Goal: Task Accomplishment & Management: Complete application form

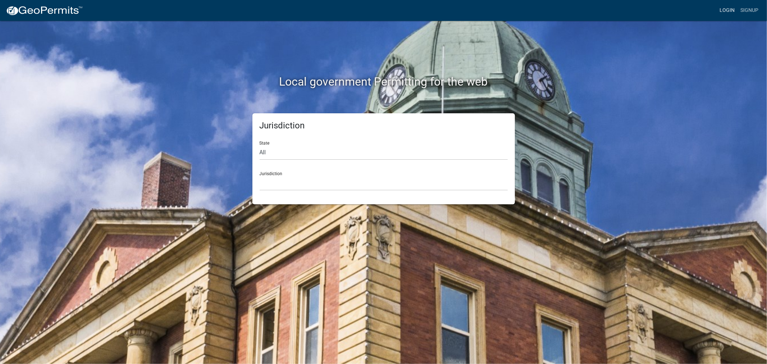
click at [726, 9] on link "Login" at bounding box center [726, 11] width 21 height 14
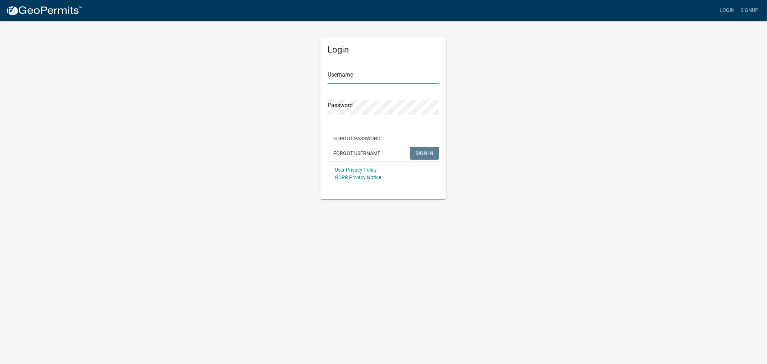
type input "shelleyh"
click at [426, 154] on span "SIGN IN" at bounding box center [424, 153] width 18 height 6
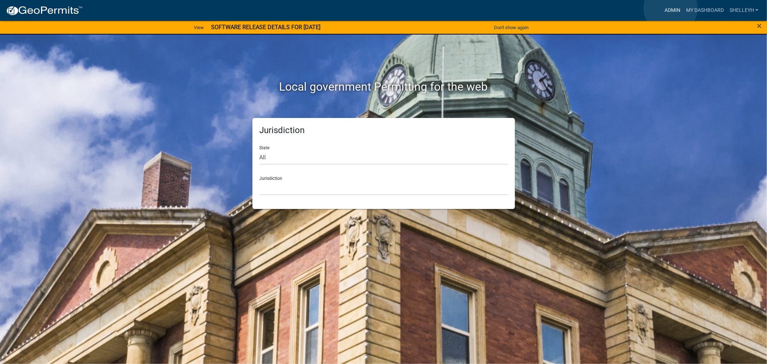
click at [670, 8] on link "Admin" at bounding box center [672, 11] width 22 height 14
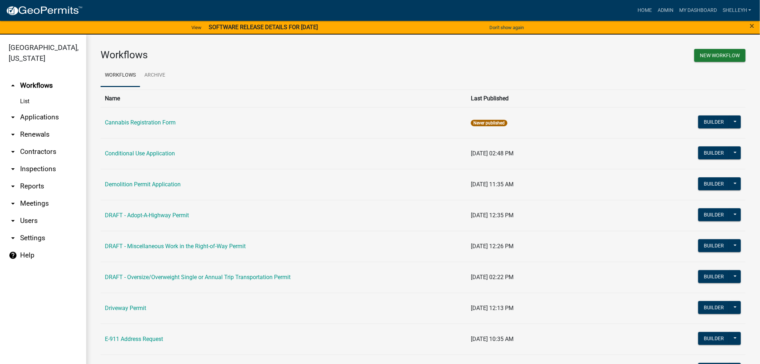
click at [27, 116] on link "arrow_drop_down Applications" at bounding box center [43, 117] width 86 height 17
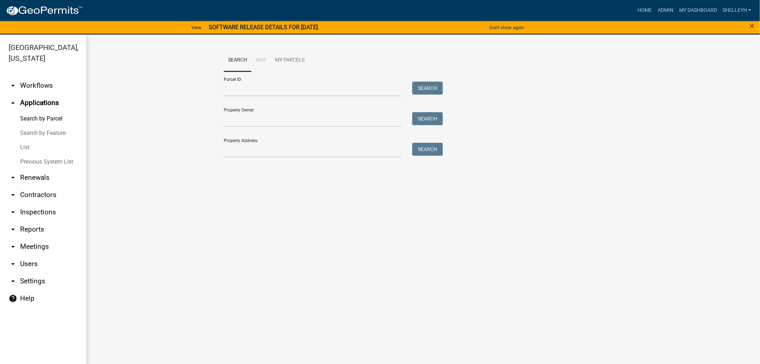
click at [25, 148] on link "List" at bounding box center [43, 147] width 86 height 14
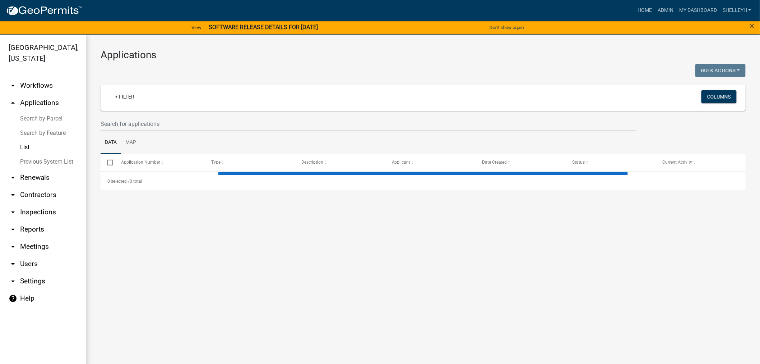
select select "1: 25"
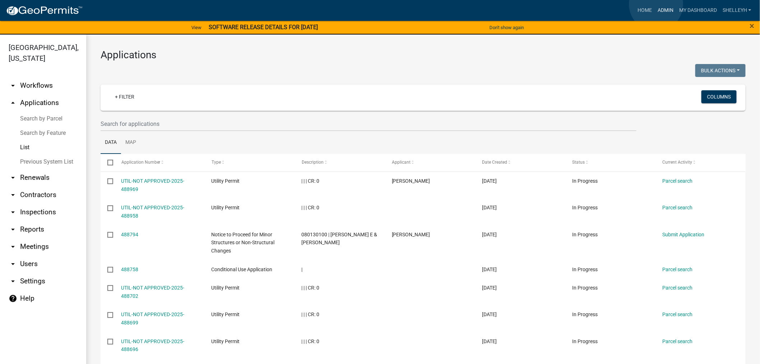
click at [657, 4] on link "Admin" at bounding box center [666, 11] width 22 height 14
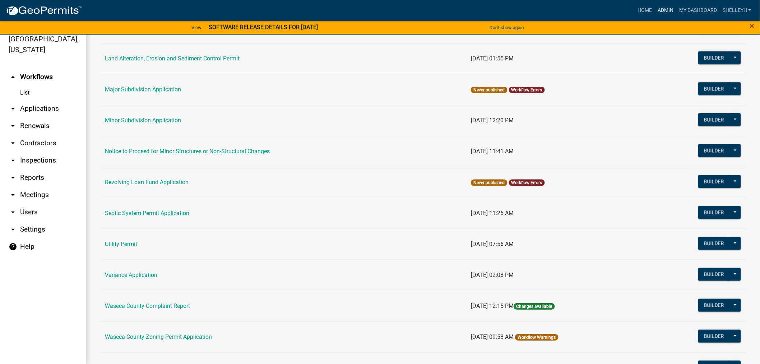
scroll to position [355, 0]
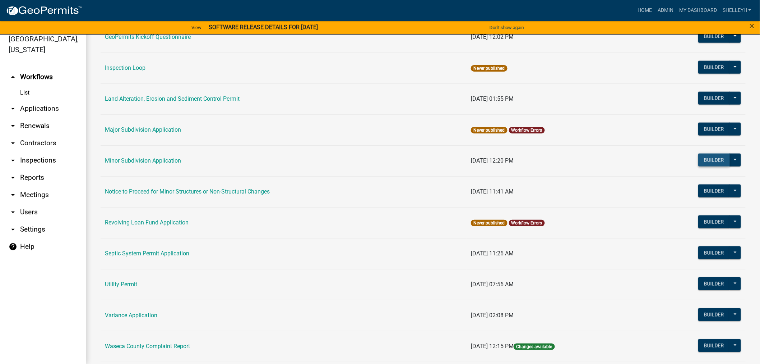
click at [704, 156] on button "Builder" at bounding box center [715, 159] width 32 height 13
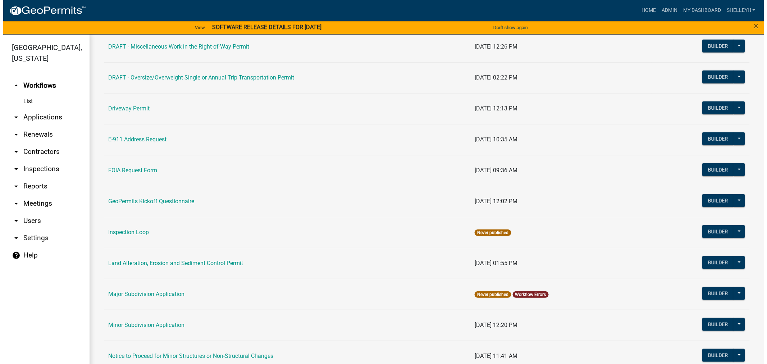
scroll to position [279, 0]
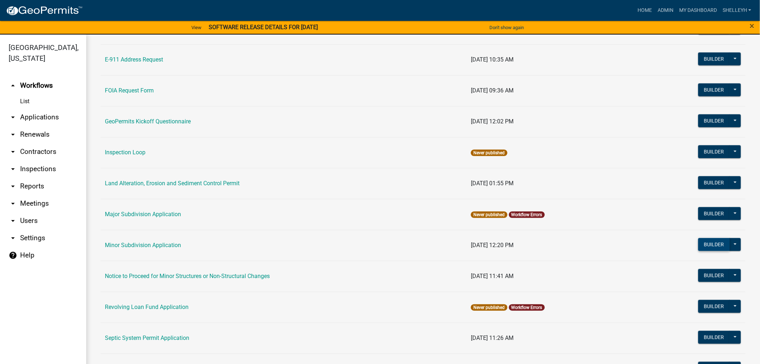
click at [708, 244] on button "Builder" at bounding box center [715, 244] width 32 height 13
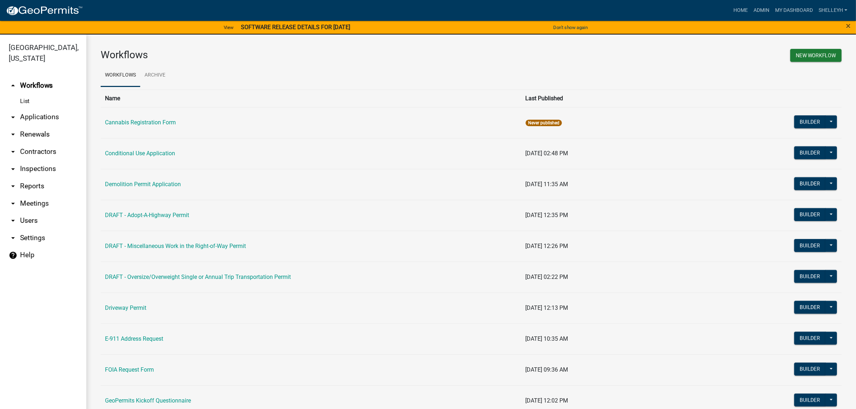
click at [40, 120] on link "arrow_drop_down Applications" at bounding box center [43, 117] width 86 height 17
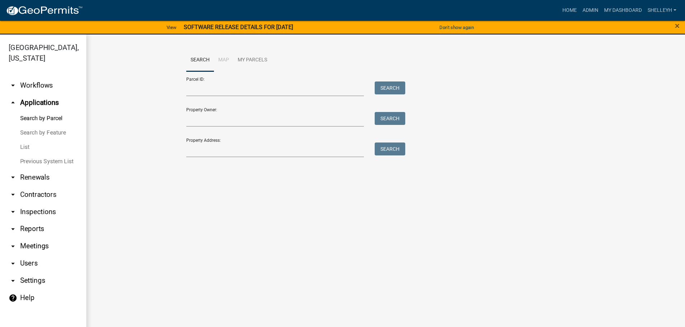
drag, startPoint x: 733, startPoint y: 0, endPoint x: 23, endPoint y: 146, distance: 725.0
click at [23, 146] on link "List" at bounding box center [43, 147] width 86 height 14
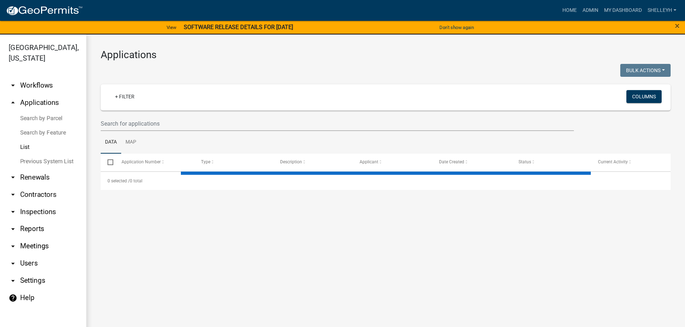
select select "1: 25"
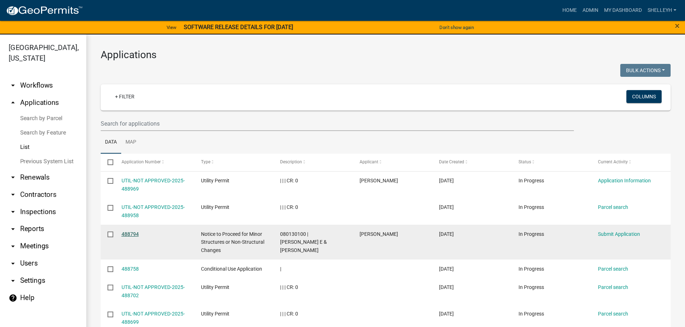
click at [129, 231] on link "488794" at bounding box center [129, 234] width 17 height 6
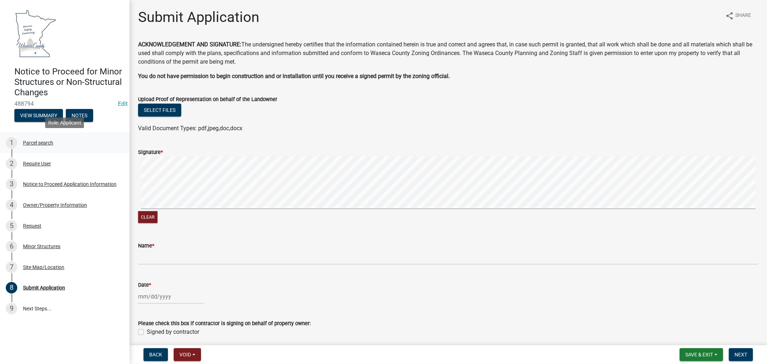
click at [34, 142] on div "Parcel search" at bounding box center [38, 142] width 30 height 5
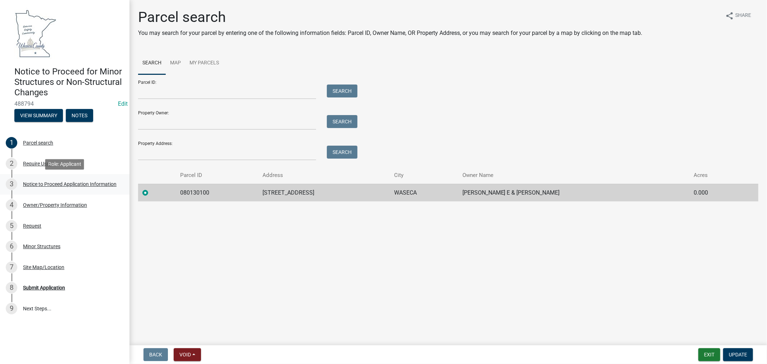
click at [88, 182] on div "Notice to Proceed Application Information" at bounding box center [69, 183] width 93 height 5
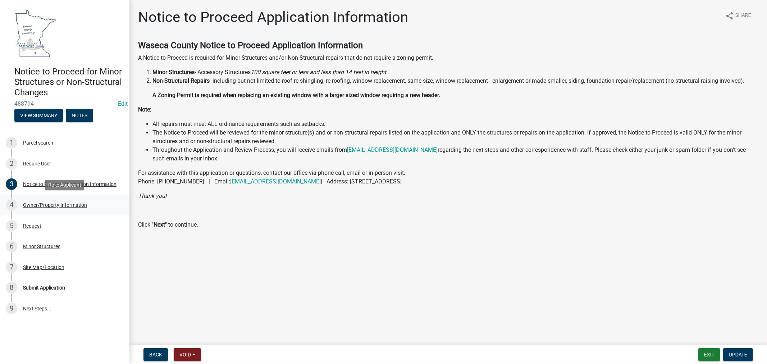
click at [53, 205] on div "Owner/Property Information" at bounding box center [55, 204] width 64 height 5
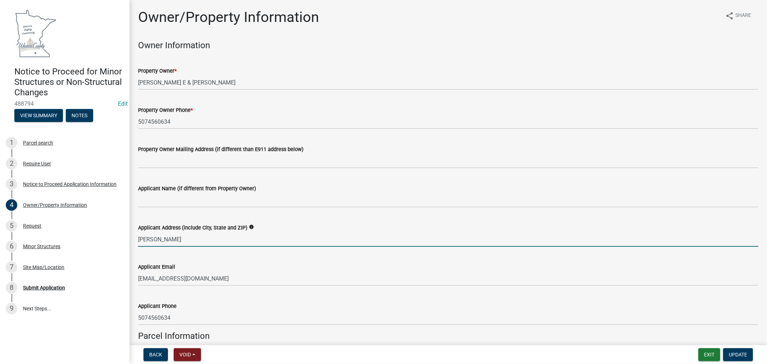
drag, startPoint x: 178, startPoint y: 239, endPoint x: 133, endPoint y: 239, distance: 44.6
click at [133, 239] on div "Applicant Address (include City, State and ZIP) info Dawn Peterson" at bounding box center [448, 229] width 631 height 33
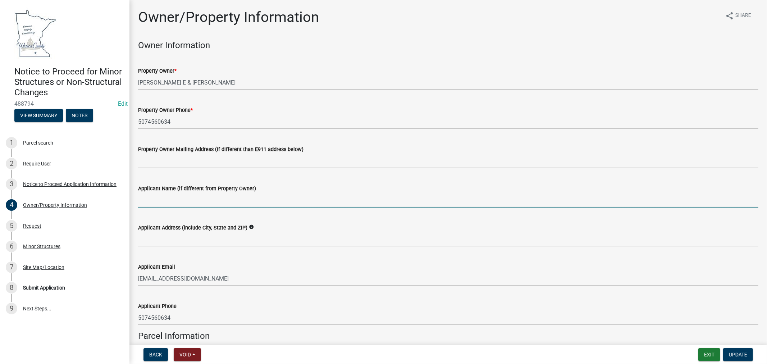
click at [157, 197] on input "Applicant Name (if different from Property Owner)" at bounding box center [448, 200] width 620 height 15
paste input "Dawn Peterson"
type input "Dawn Peterson"
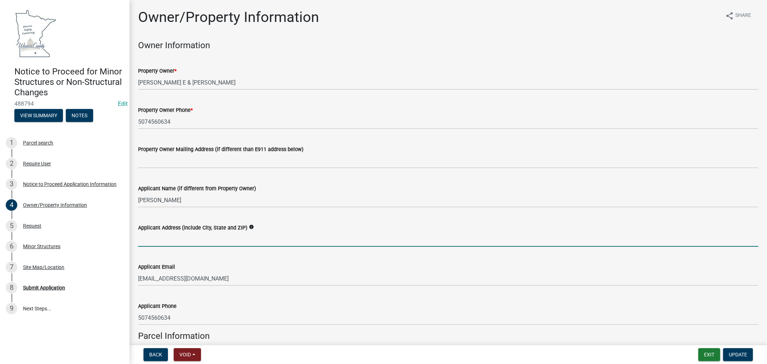
click at [188, 241] on input "Applicant Address (include City, State and ZIP)" at bounding box center [448, 239] width 620 height 15
paste input "29038 170TH ST WASECA, MN 56093"
click at [181, 238] on input "29038 170TH ST WASECA, MN 56093" at bounding box center [448, 239] width 620 height 15
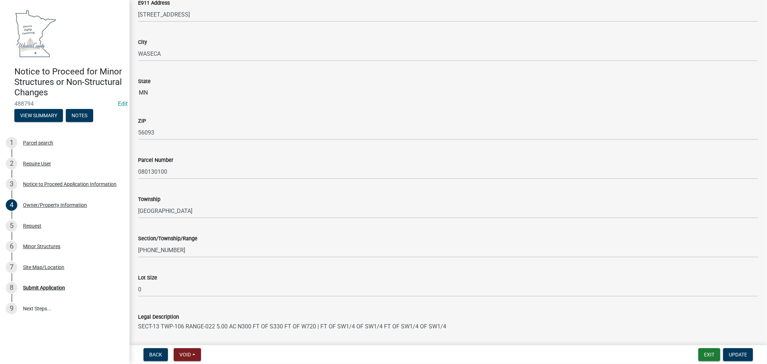
scroll to position [359, 0]
type input "29038 170TH ST, WASECA, MN 56093"
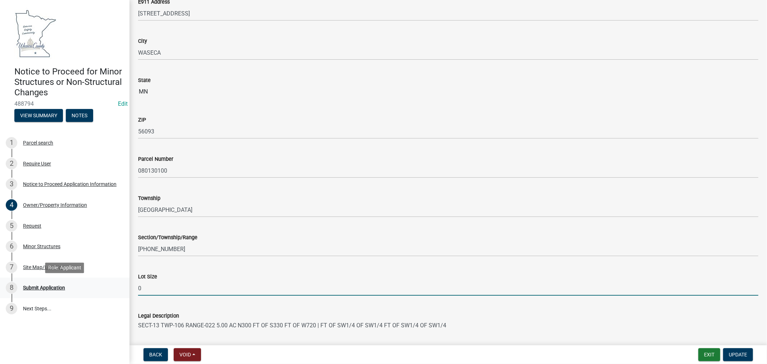
drag, startPoint x: 150, startPoint y: 288, endPoint x: 116, endPoint y: 289, distance: 34.5
click at [116, 289] on div "Notice to Proceed for Minor Structures or Non-Structural Changes 488794 Edit Vi…" at bounding box center [383, 182] width 767 height 364
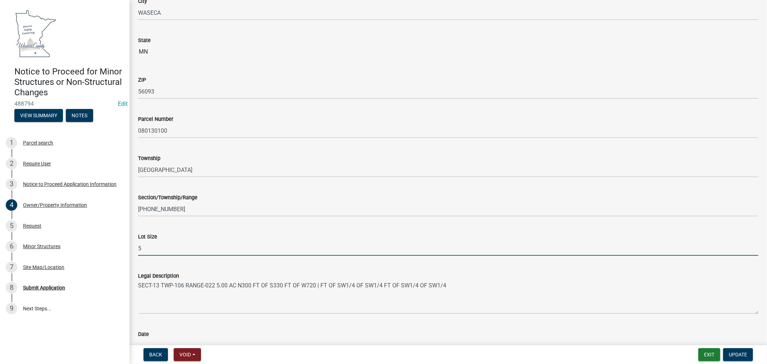
click at [385, 254] on input "5" at bounding box center [448, 248] width 620 height 15
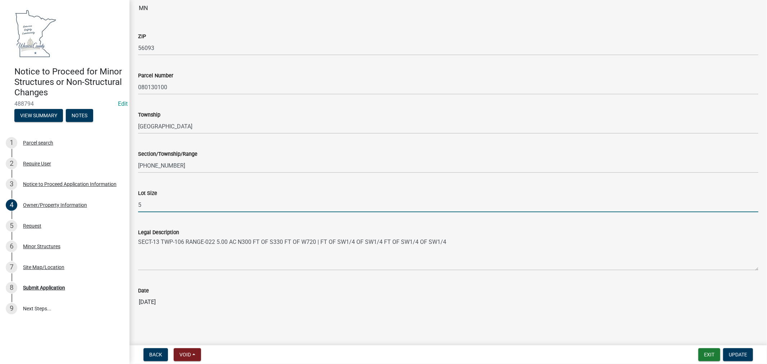
scroll to position [443, 0]
type input "5"
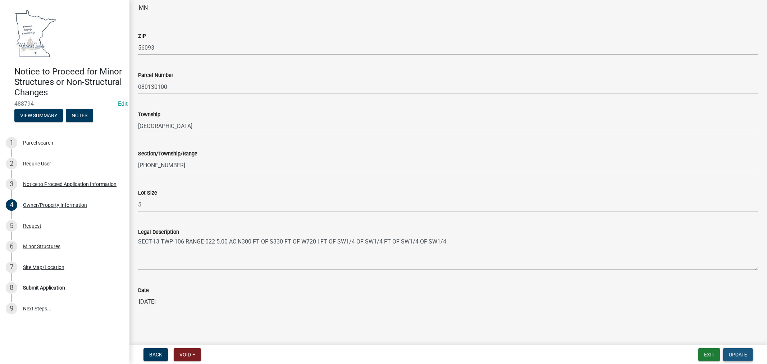
click at [726, 353] on button "Update" at bounding box center [738, 354] width 30 height 13
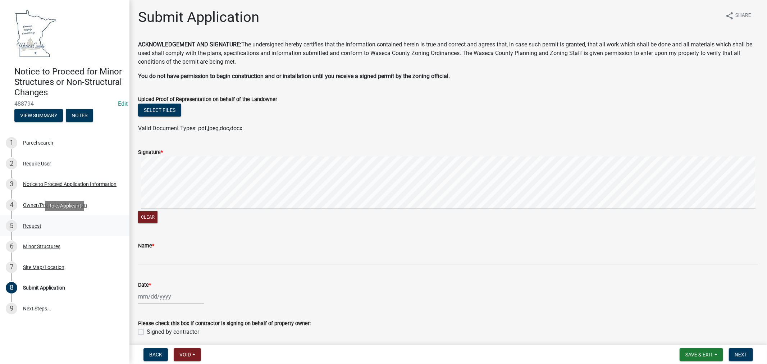
click at [35, 223] on div "Request" at bounding box center [32, 225] width 18 height 5
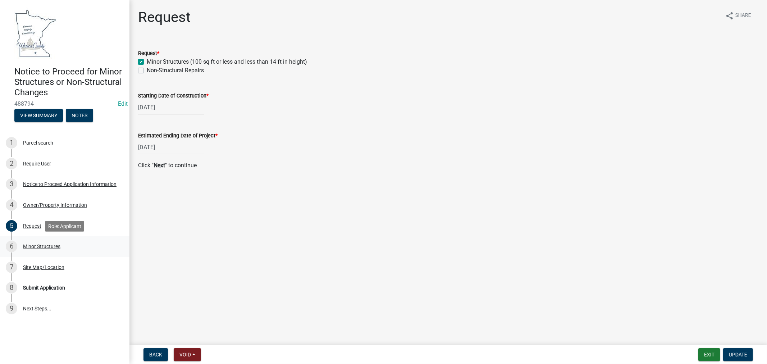
click at [40, 246] on div "Minor Structures" at bounding box center [41, 246] width 37 height 5
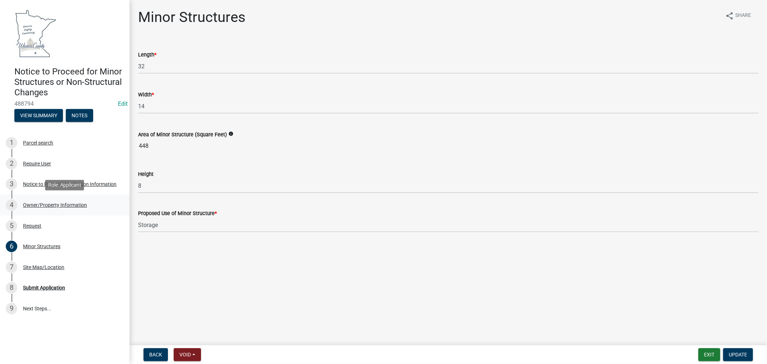
drag, startPoint x: 34, startPoint y: 205, endPoint x: 63, endPoint y: 210, distance: 29.4
click at [34, 205] on div "Owner/Property Information" at bounding box center [55, 204] width 64 height 5
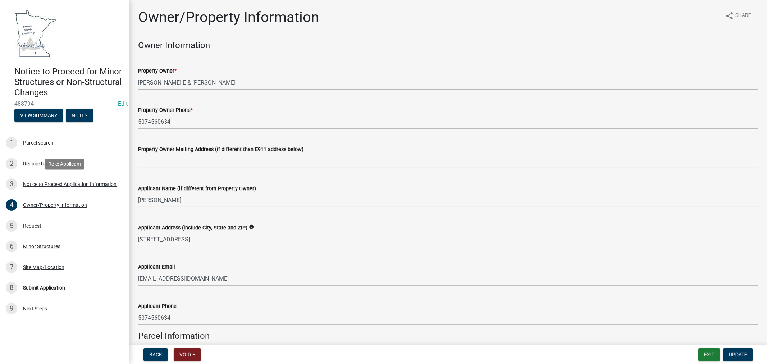
click at [67, 184] on div "Notice to Proceed Application Information" at bounding box center [69, 183] width 93 height 5
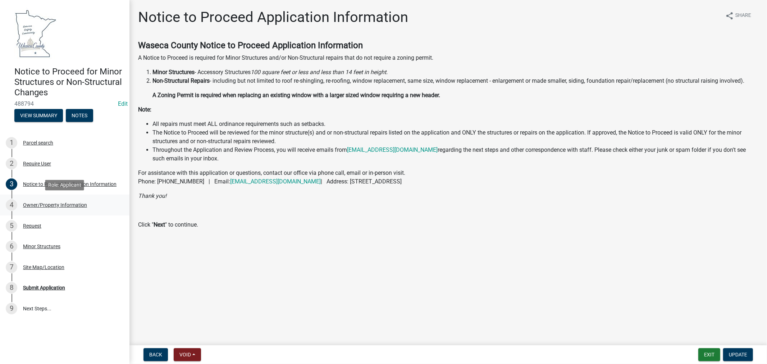
click at [41, 204] on div "Owner/Property Information" at bounding box center [55, 204] width 64 height 5
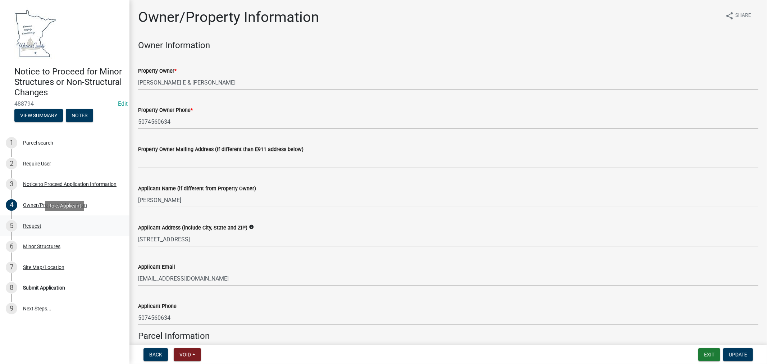
click at [31, 226] on div "Request" at bounding box center [32, 225] width 18 height 5
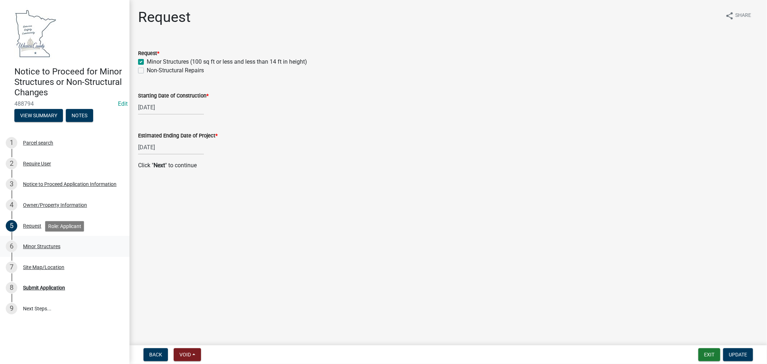
click at [44, 247] on div "Minor Structures" at bounding box center [41, 246] width 37 height 5
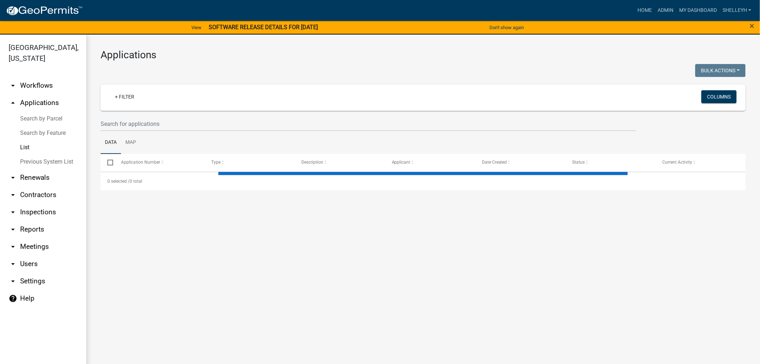
select select "1: 25"
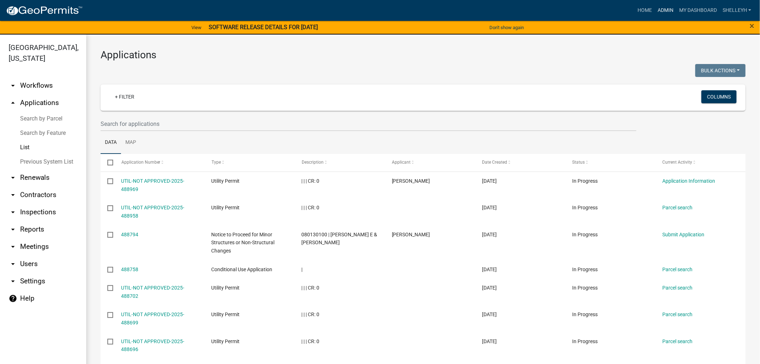
click at [665, 6] on link "Admin" at bounding box center [666, 11] width 22 height 14
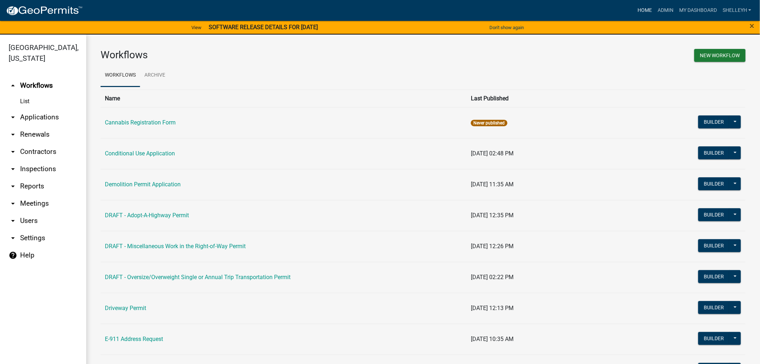
click at [646, 10] on link "Home" at bounding box center [645, 11] width 20 height 14
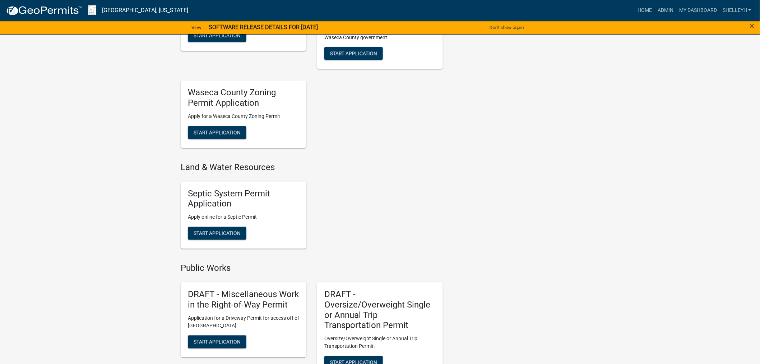
scroll to position [479, 0]
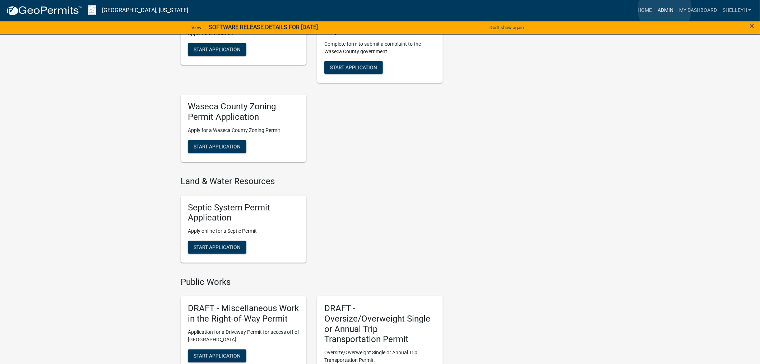
click at [665, 9] on link "Admin" at bounding box center [666, 11] width 22 height 14
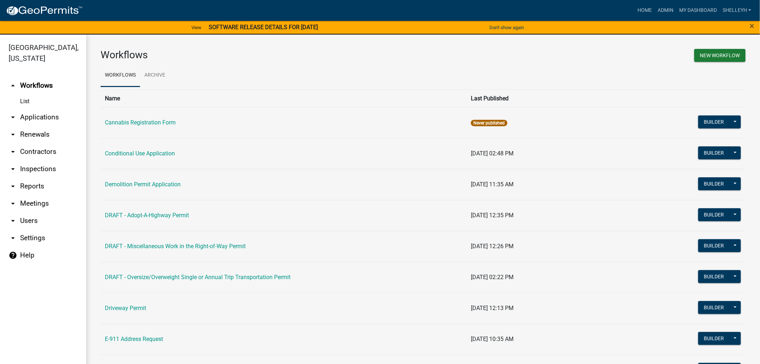
click at [29, 119] on link "arrow_drop_down Applications" at bounding box center [43, 117] width 86 height 17
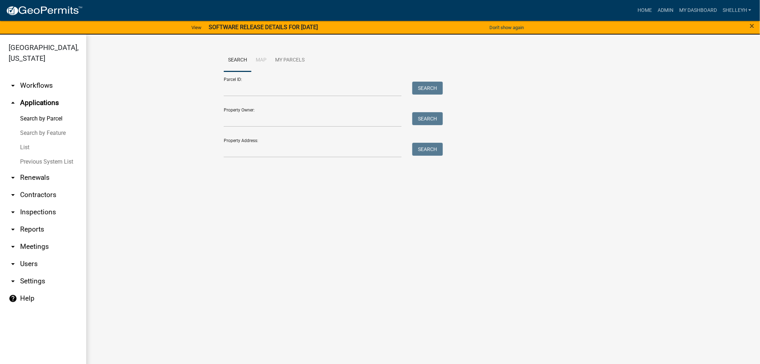
drag, startPoint x: 26, startPoint y: 148, endPoint x: 32, endPoint y: 146, distance: 5.8
click at [25, 148] on link "List" at bounding box center [43, 147] width 86 height 14
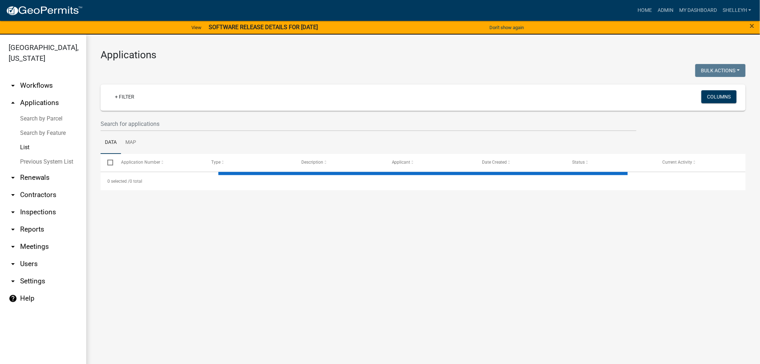
select select "1: 25"
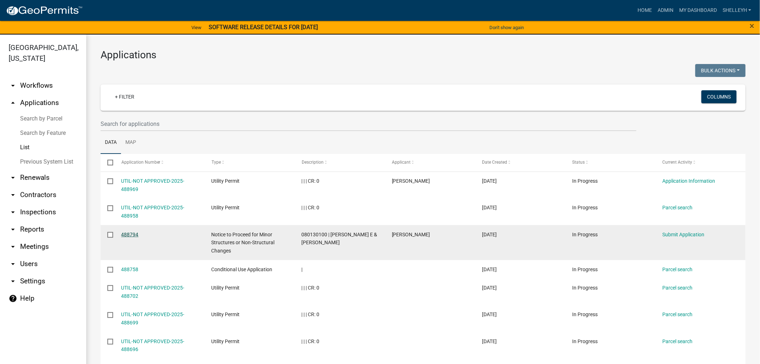
click at [133, 235] on link "488794" at bounding box center [129, 234] width 17 height 6
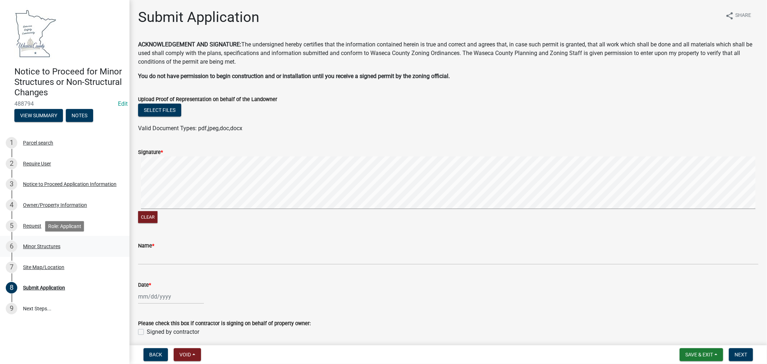
click at [34, 244] on div "Minor Structures" at bounding box center [41, 246] width 37 height 5
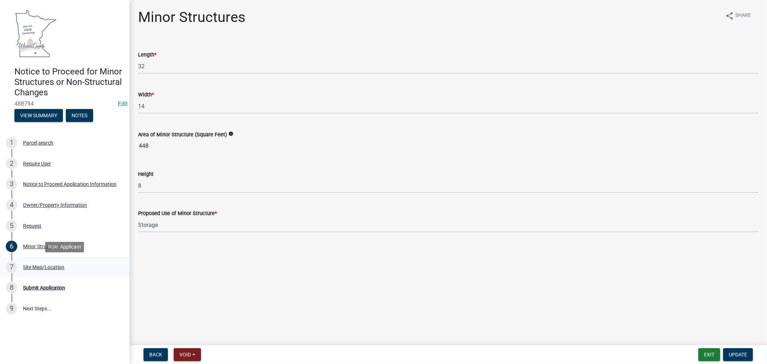
drag, startPoint x: 45, startPoint y: 267, endPoint x: 51, endPoint y: 270, distance: 6.6
click at [45, 267] on div "Site Map/Location" at bounding box center [43, 267] width 41 height 5
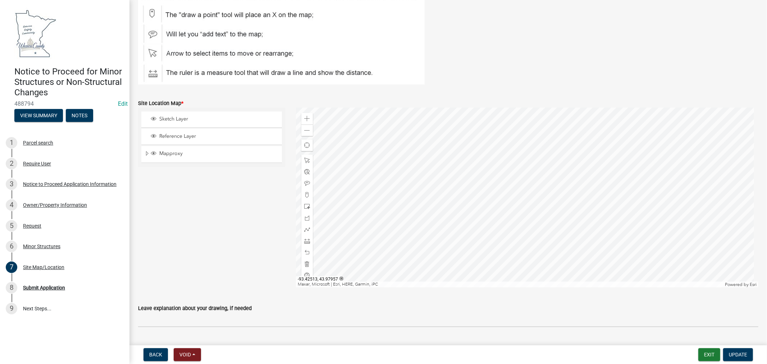
scroll to position [120, 0]
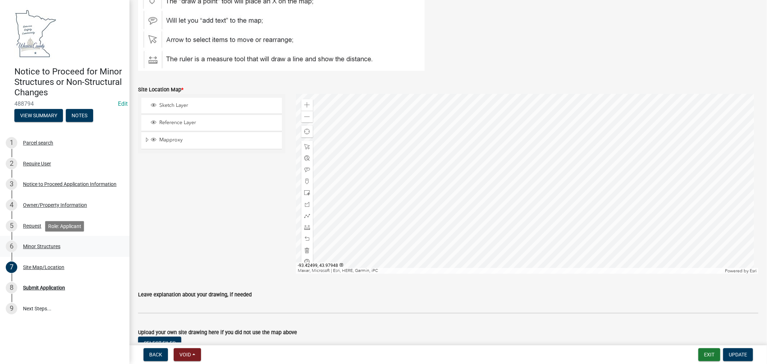
click at [41, 244] on div "Minor Structures" at bounding box center [41, 246] width 37 height 5
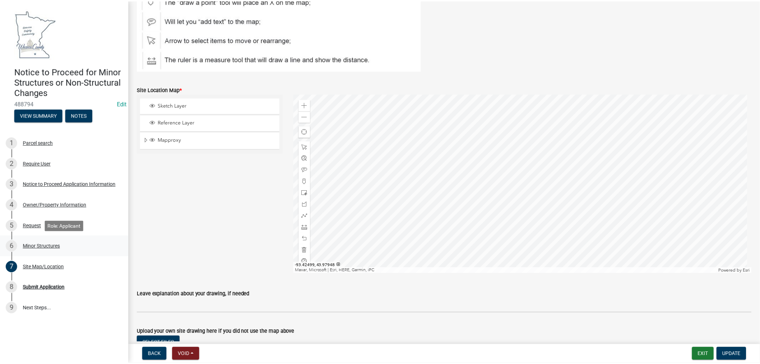
scroll to position [0, 0]
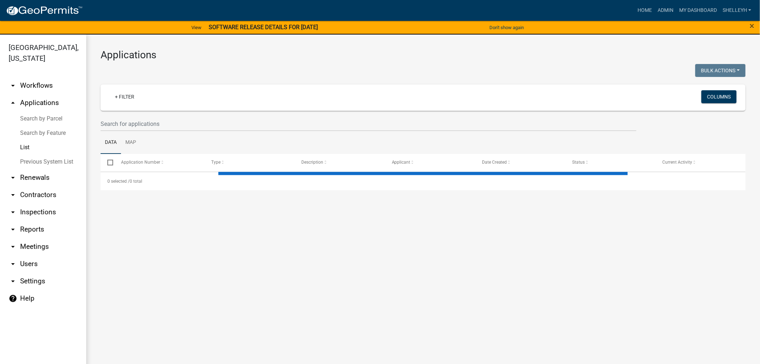
select select "1: 25"
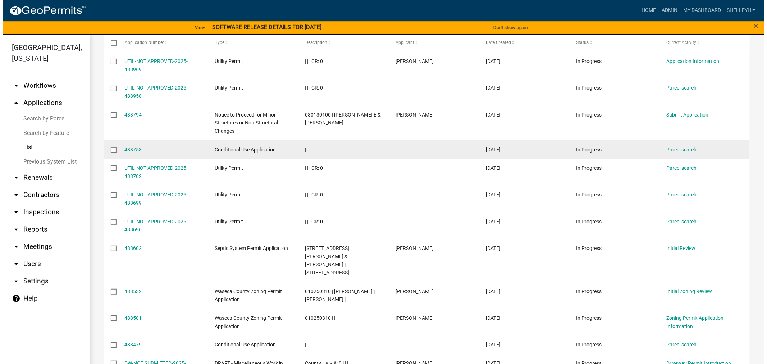
scroll to position [160, 0]
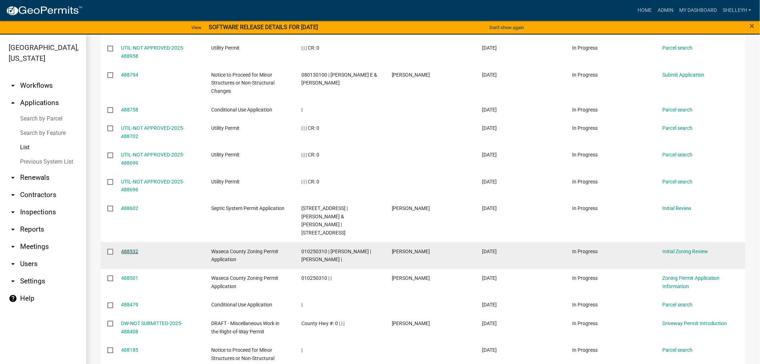
click at [130, 248] on link "488532" at bounding box center [129, 251] width 17 height 6
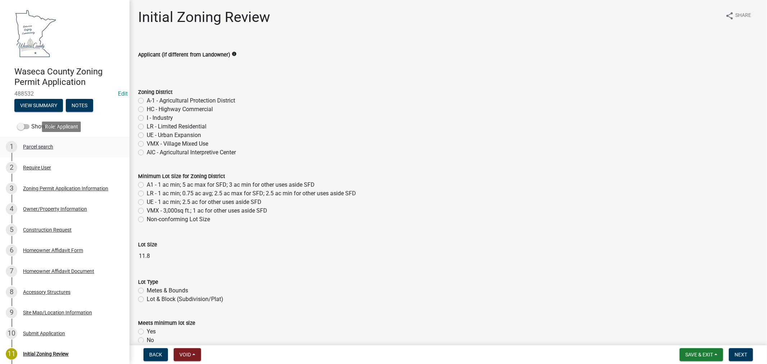
click at [38, 146] on div "Parcel search" at bounding box center [38, 146] width 30 height 5
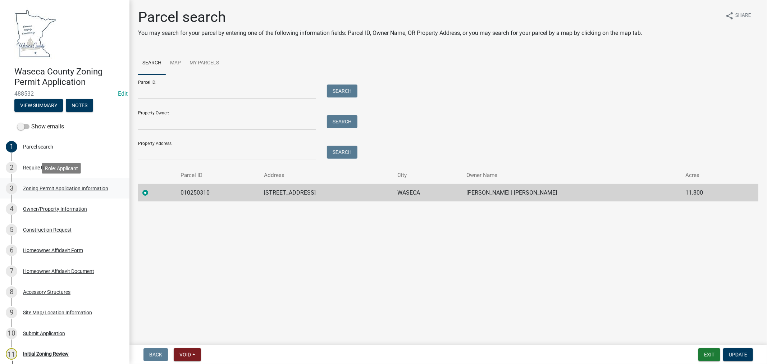
click at [48, 186] on div "Zoning Permit Application Information" at bounding box center [65, 188] width 85 height 5
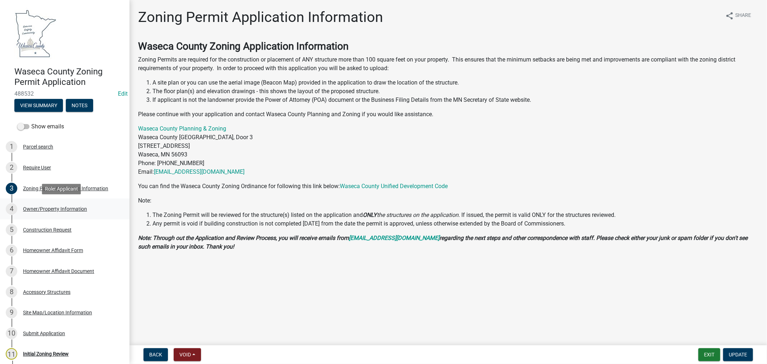
click at [44, 206] on div "Owner/Property Information" at bounding box center [55, 208] width 64 height 5
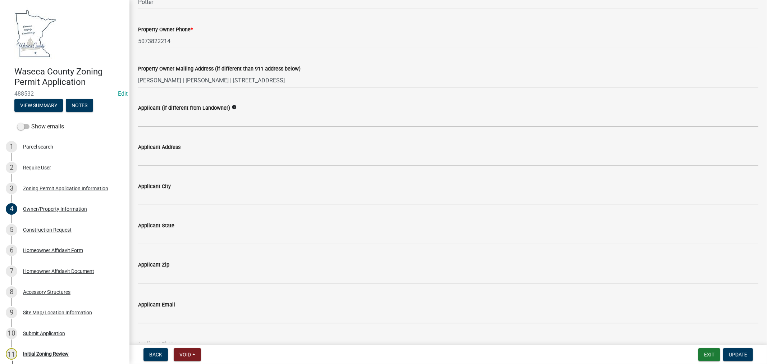
scroll to position [160, 0]
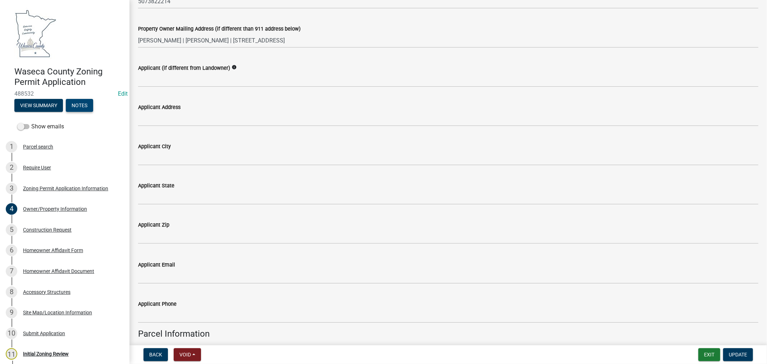
click at [80, 105] on button "Notes" at bounding box center [79, 105] width 27 height 13
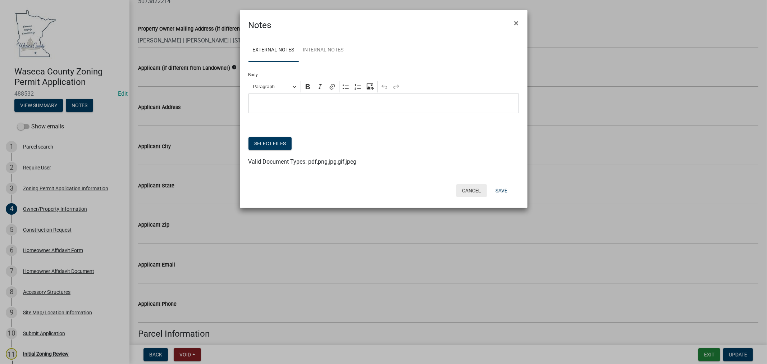
click at [475, 193] on button "Cancel" at bounding box center [471, 190] width 31 height 13
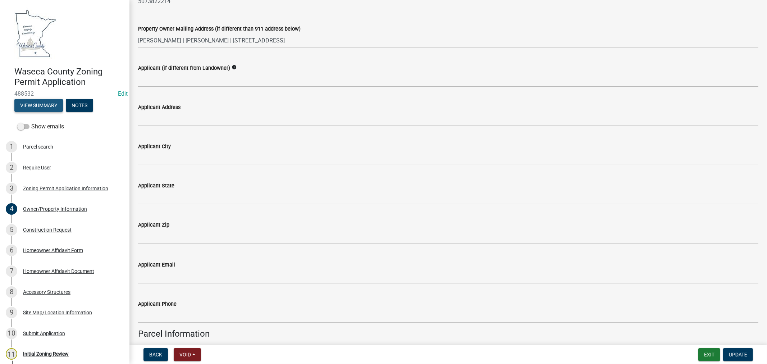
click at [39, 104] on button "View Summary" at bounding box center [38, 105] width 49 height 13
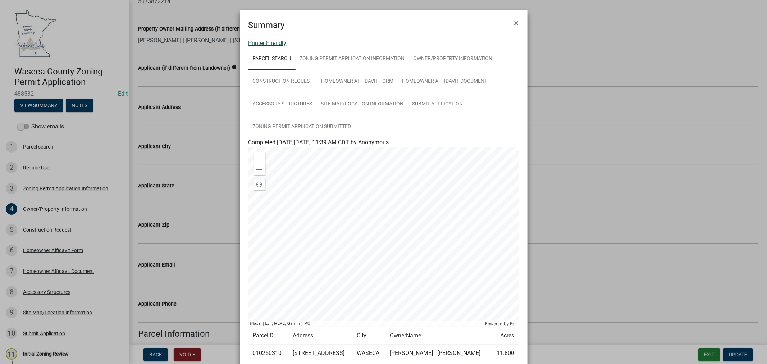
click at [272, 43] on link "Printer Friendly" at bounding box center [267, 43] width 38 height 7
click at [514, 24] on span "×" at bounding box center [516, 23] width 5 height 10
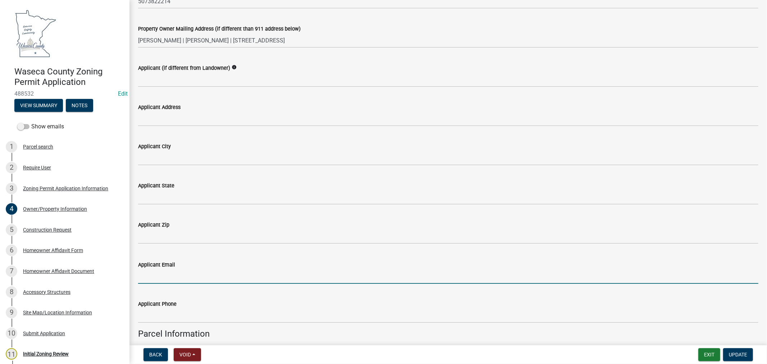
click at [185, 277] on input "Applicant Email" at bounding box center [448, 276] width 620 height 15
paste input "[EMAIL_ADDRESS][DOMAIN_NAME]"
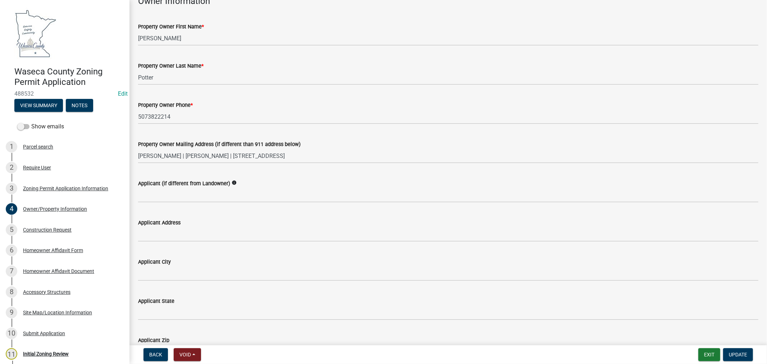
scroll to position [40, 0]
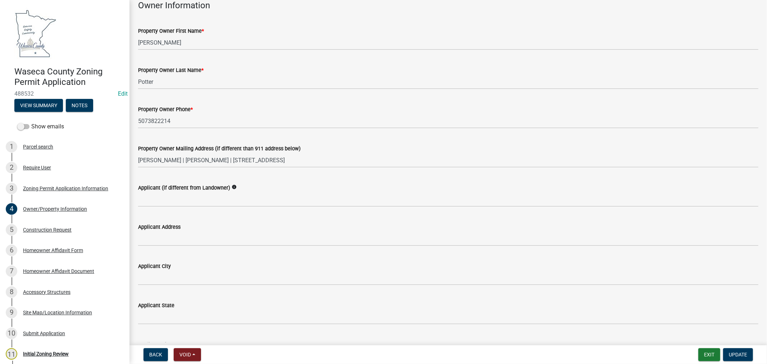
type input "[EMAIL_ADDRESS][DOMAIN_NAME]"
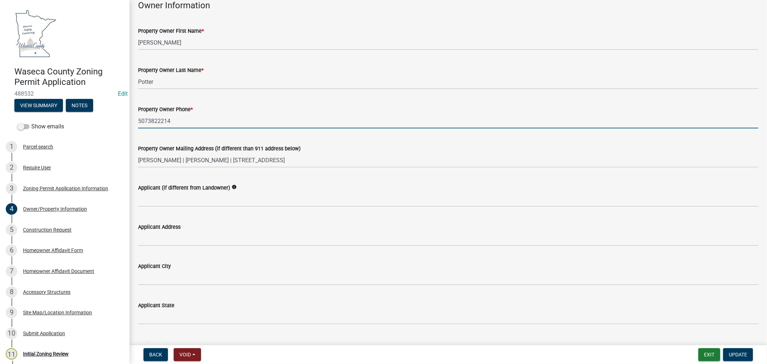
drag, startPoint x: 176, startPoint y: 121, endPoint x: 136, endPoint y: 121, distance: 40.6
click at [136, 121] on div "Property Owner Phone * 5073822214" at bounding box center [448, 111] width 631 height 33
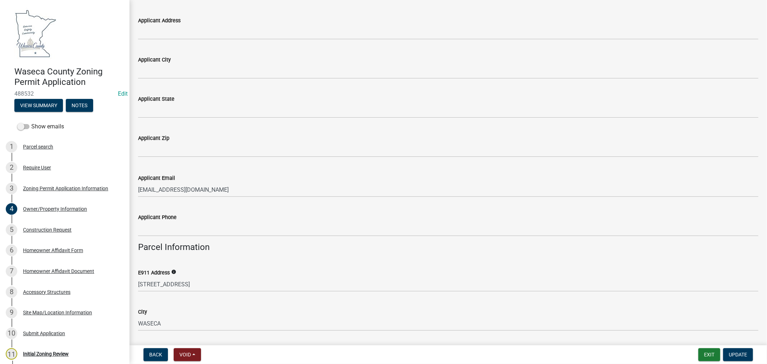
scroll to position [319, 0]
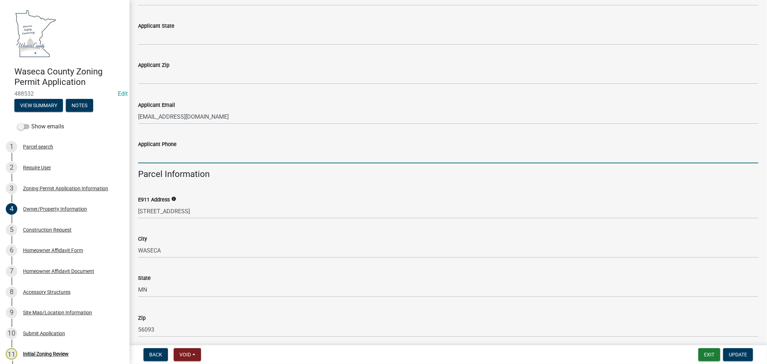
click at [165, 154] on input "Applicant Phone" at bounding box center [448, 155] width 620 height 15
paste input "5073822214"
type input "5073822214"
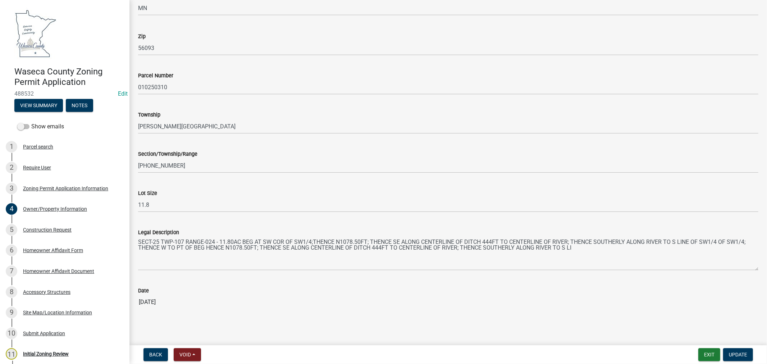
scroll to position [601, 0]
click at [734, 357] on button "Update" at bounding box center [738, 354] width 30 height 13
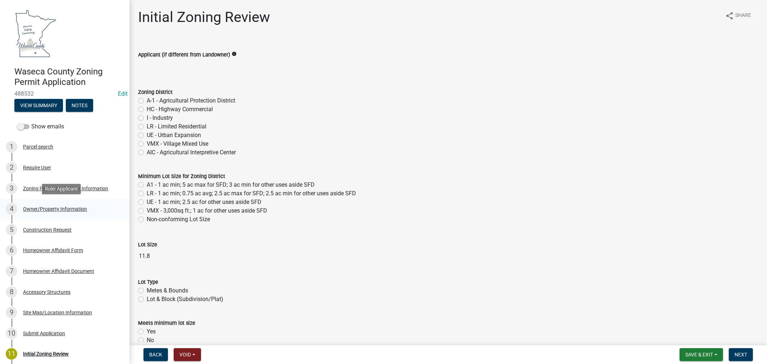
click at [52, 207] on div "Owner/Property Information" at bounding box center [55, 208] width 64 height 5
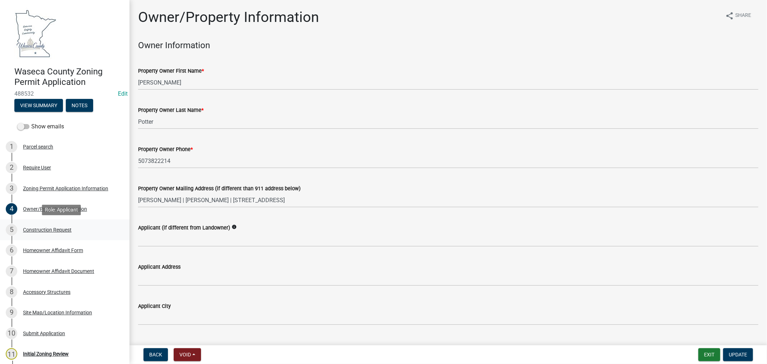
click at [40, 229] on div "Construction Request" at bounding box center [47, 229] width 49 height 5
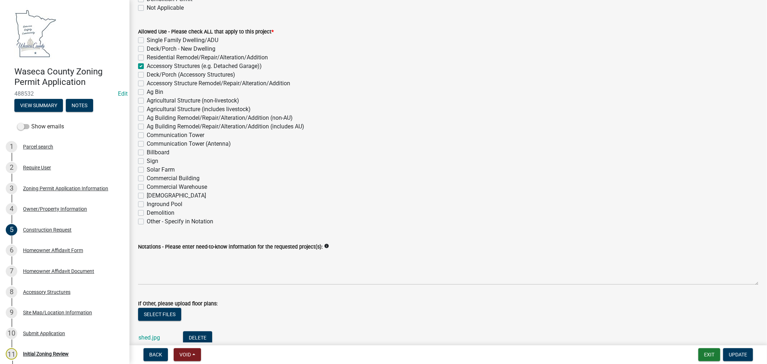
scroll to position [120, 0]
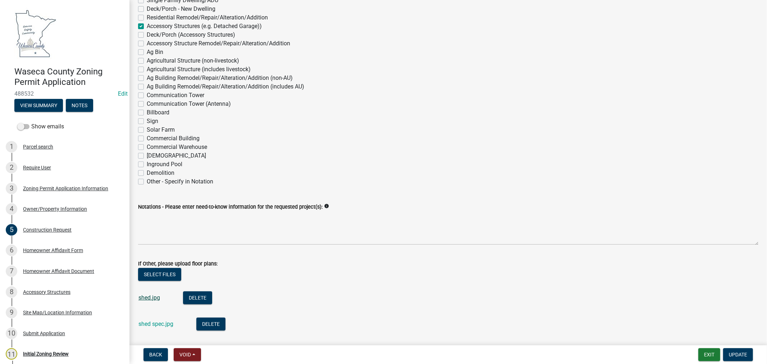
click at [144, 297] on link "shed.jpg" at bounding box center [149, 297] width 22 height 7
click at [153, 321] on link "shed spec.jpg" at bounding box center [155, 323] width 35 height 7
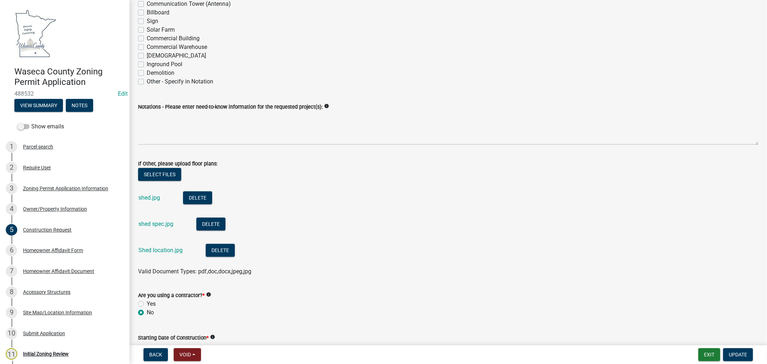
scroll to position [239, 0]
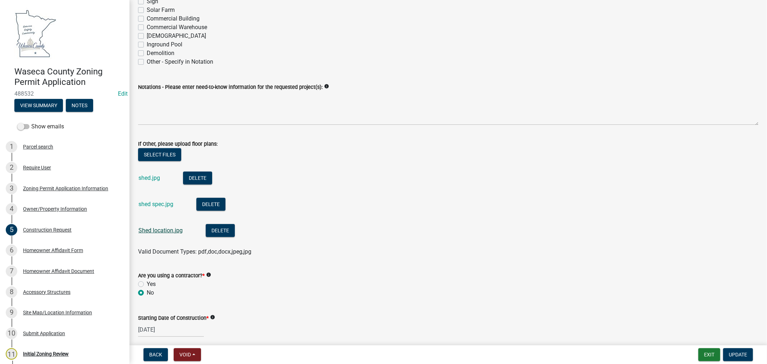
click at [158, 231] on link "Shed location.jpg" at bounding box center [160, 230] width 44 height 7
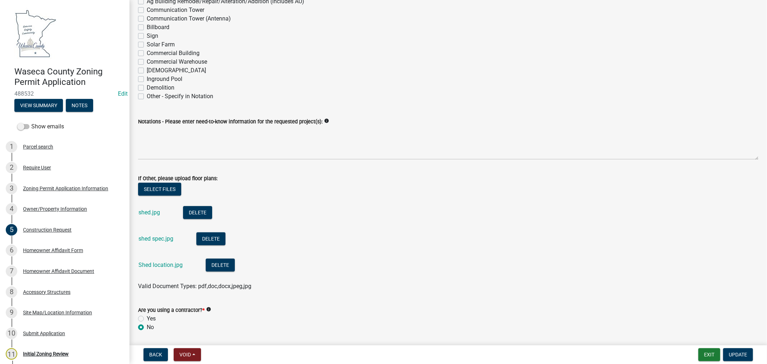
scroll to position [202, 0]
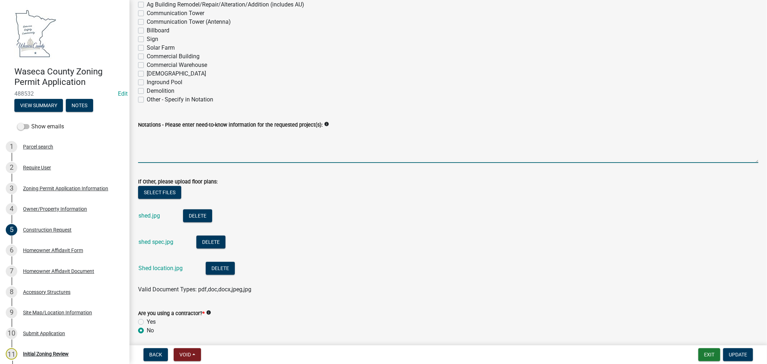
click at [236, 152] on textarea "Notations - Please enter need-to-know information for the requested project(s):" at bounding box center [448, 146] width 620 height 34
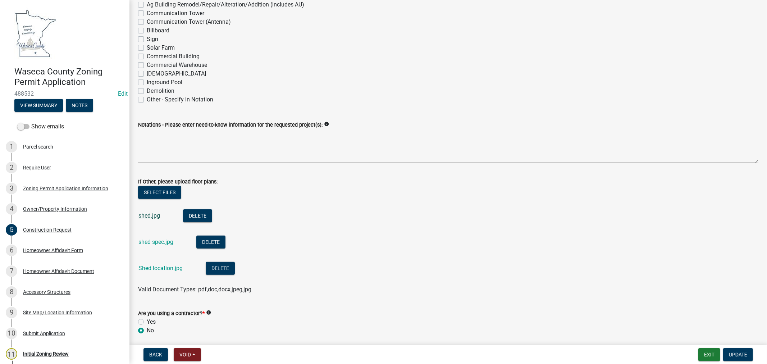
click at [144, 214] on link "shed.jpg" at bounding box center [149, 215] width 22 height 7
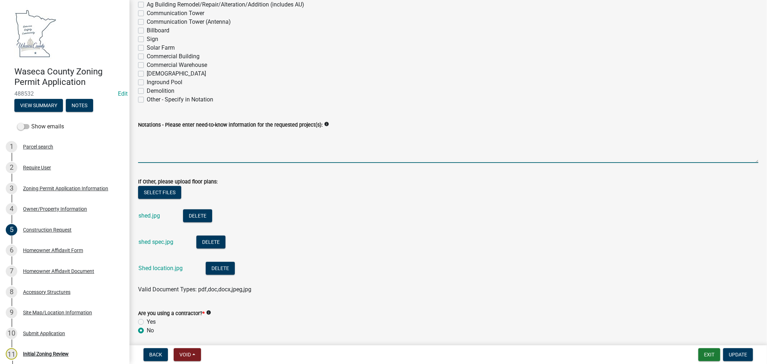
click at [200, 129] on textarea "Notations - Please enter need-to-know information for the requested project(s):" at bounding box center [448, 146] width 620 height 34
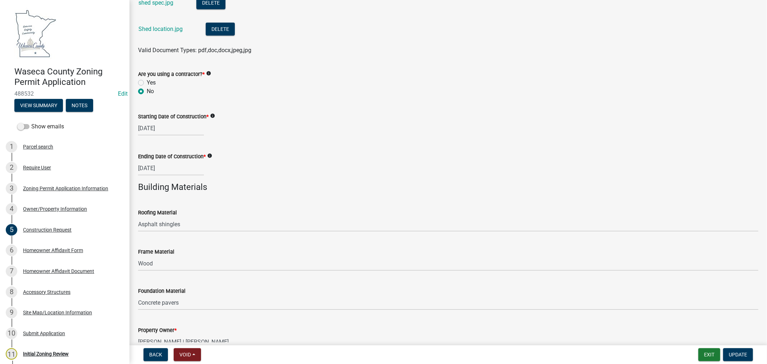
scroll to position [441, 0]
type textarea "12'x10'x6' storage shed"
click at [737, 355] on span "Update" at bounding box center [738, 354] width 18 height 6
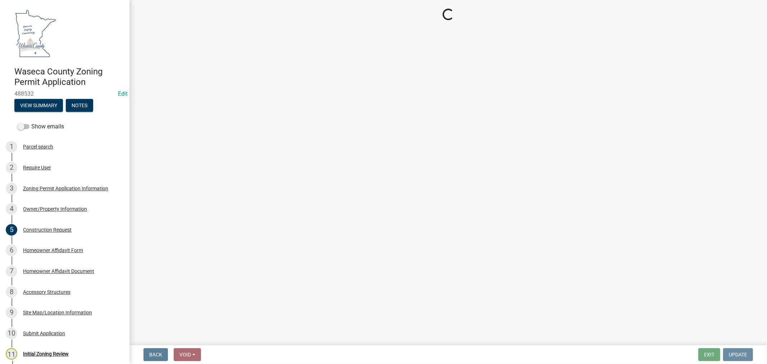
scroll to position [0, 0]
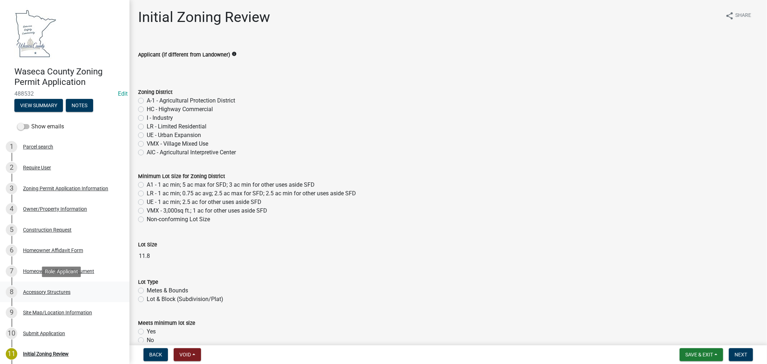
drag, startPoint x: 49, startPoint y: 290, endPoint x: 58, endPoint y: 290, distance: 8.6
click at [49, 291] on div "Accessory Structures" at bounding box center [46, 291] width 47 height 5
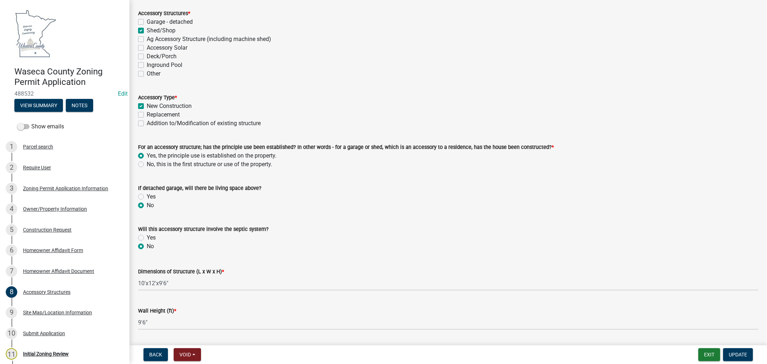
scroll to position [80, 0]
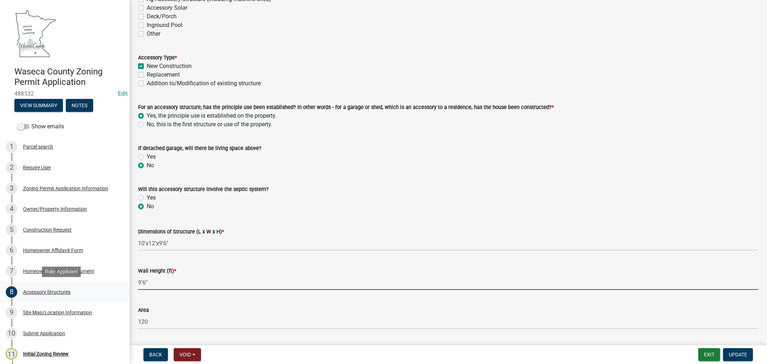
drag, startPoint x: 152, startPoint y: 285, endPoint x: 120, endPoint y: 286, distance: 31.6
click at [121, 286] on div "Waseca County Zoning Permit Application 488532 Edit View Summary Notes Show ema…" at bounding box center [383, 182] width 767 height 364
type input "6"
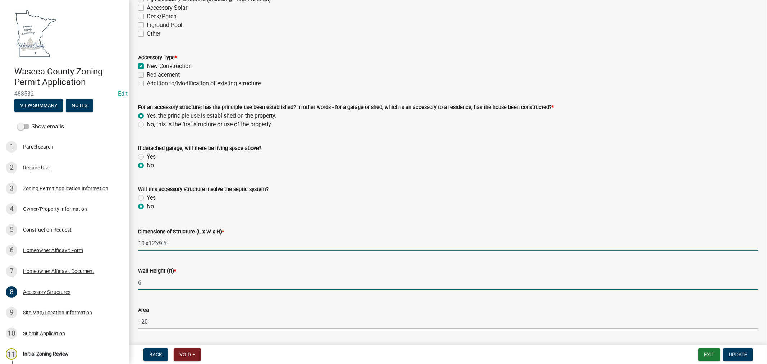
click at [184, 245] on input "10'x12'x9'6"" at bounding box center [448, 243] width 620 height 15
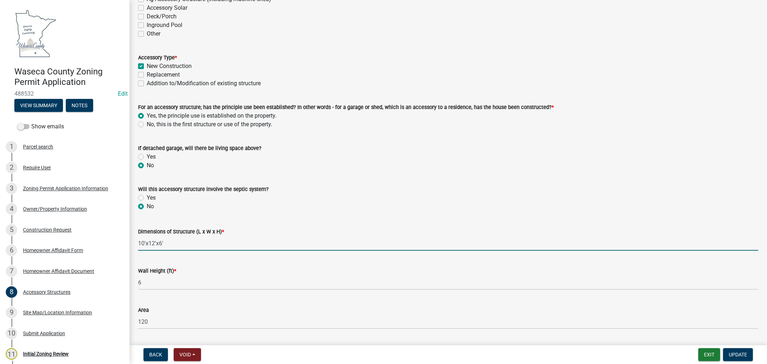
type input "10'x12'x6'"
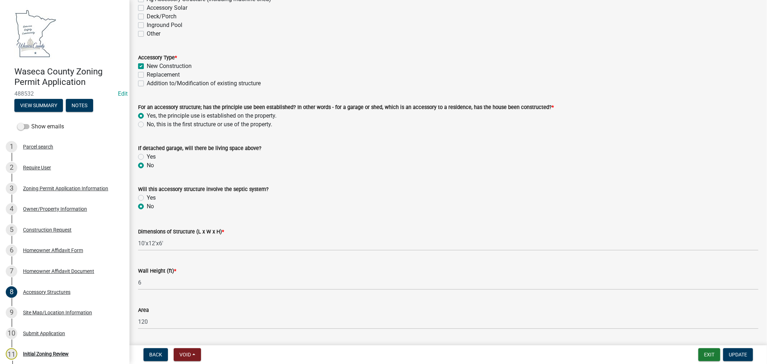
click at [267, 290] on wm-data-entity-input "Wall Height (ft) * 6" at bounding box center [448, 275] width 620 height 39
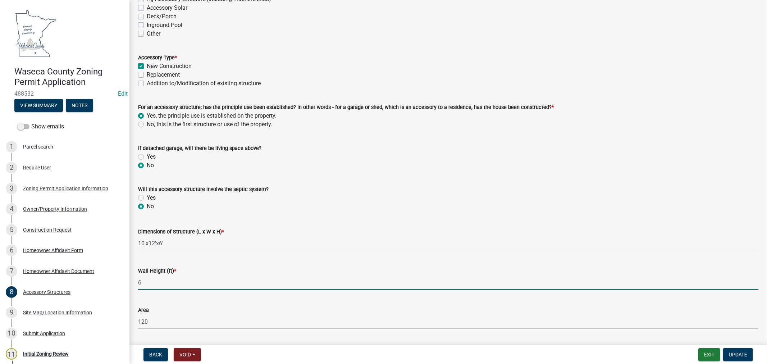
click at [181, 284] on input "6" at bounding box center [448, 282] width 620 height 15
type input "6"
type input "'"
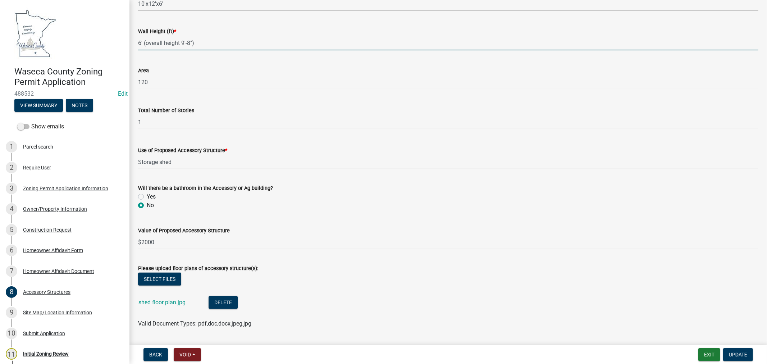
scroll to position [339, 0]
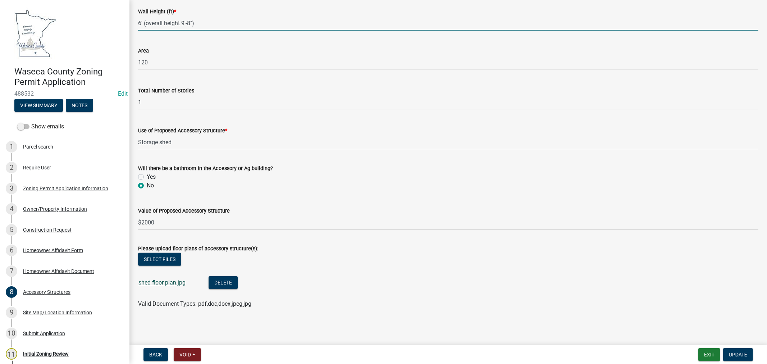
type input "6' (overall height 9'-8")"
click at [165, 281] on link "shed floor plan.jpg" at bounding box center [161, 282] width 47 height 7
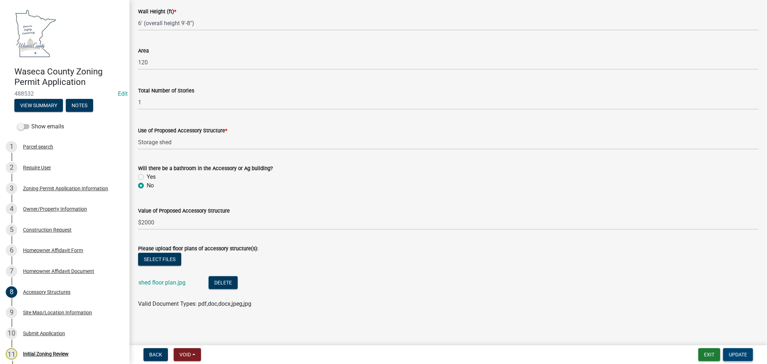
click at [741, 352] on span "Update" at bounding box center [738, 354] width 18 height 6
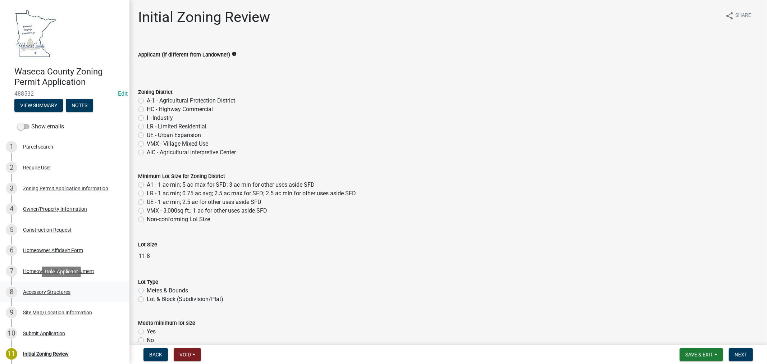
click at [51, 292] on div "Accessory Structures" at bounding box center [46, 291] width 47 height 5
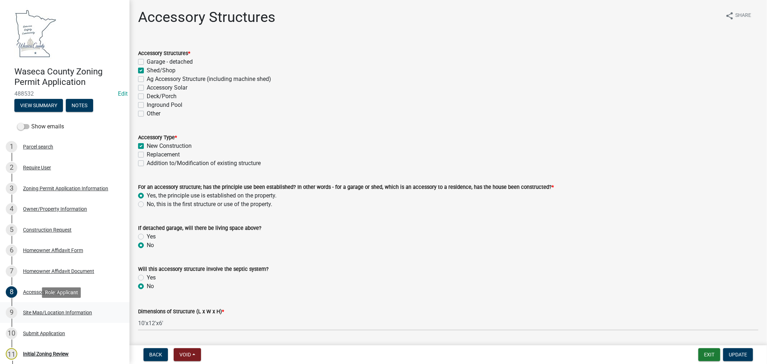
click at [55, 313] on div "Site Map/Location Information" at bounding box center [57, 312] width 69 height 5
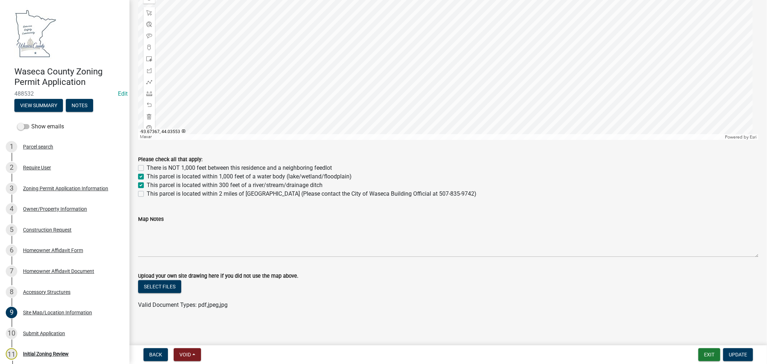
scroll to position [375, 0]
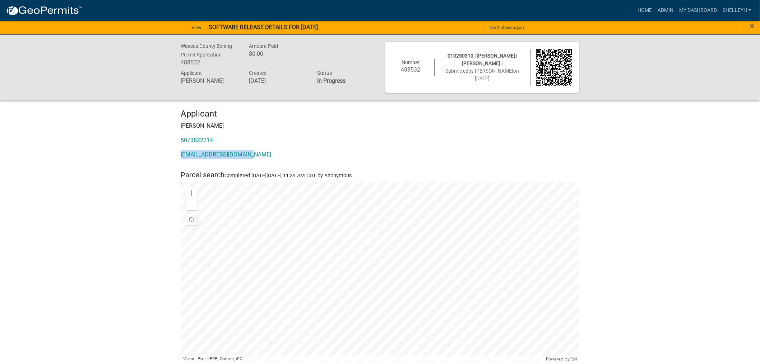
drag, startPoint x: 256, startPoint y: 155, endPoint x: 178, endPoint y: 157, distance: 78.4
click at [178, 157] on div "Applicant [PERSON_NAME] 5073822214 [EMAIL_ADDRESS][DOMAIN_NAME]" at bounding box center [380, 137] width 410 height 56
copy link "[EMAIL_ADDRESS][DOMAIN_NAME]"
